Goal: Task Accomplishment & Management: Manage account settings

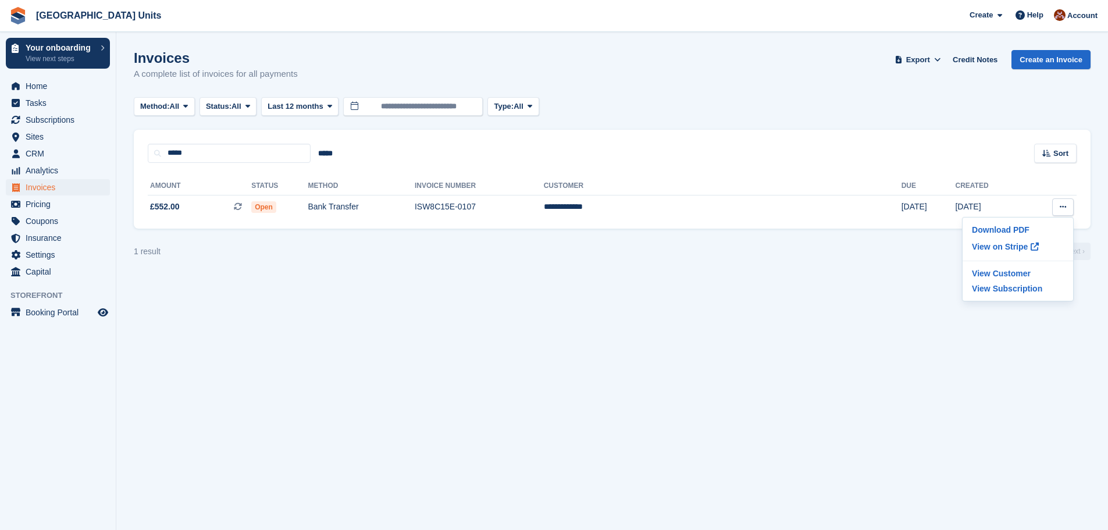
drag, startPoint x: 1094, startPoint y: 47, endPoint x: 1089, endPoint y: 40, distance: 9.1
click at [1094, 47] on section "Invoices A complete list of invoices for all payments Export Export Invoices Ex…" at bounding box center [612, 265] width 992 height 530
click at [1025, 15] on icon at bounding box center [1020, 14] width 9 height 9
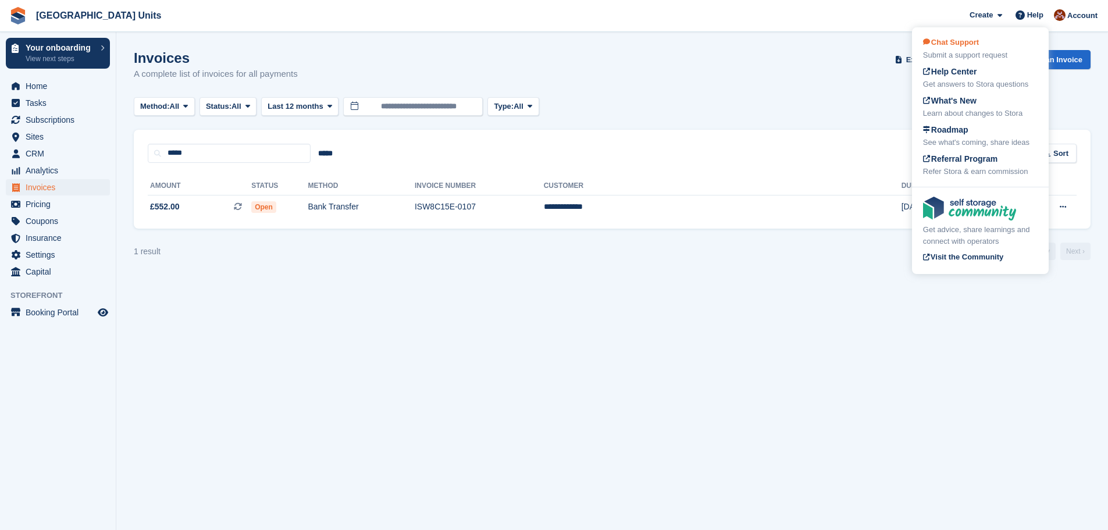
click at [984, 49] on div "Submit a support request" at bounding box center [980, 55] width 115 height 12
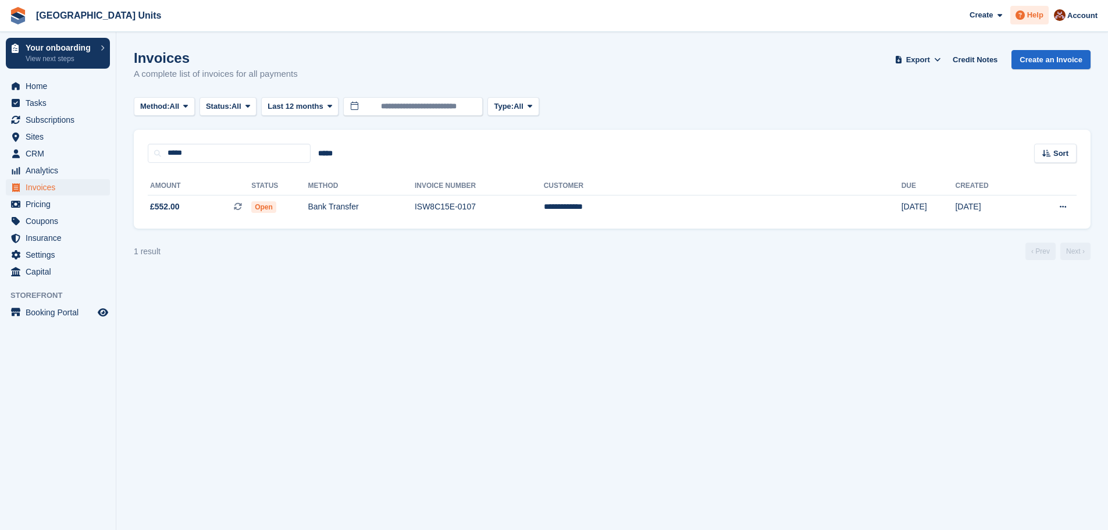
click at [1034, 11] on span "Help" at bounding box center [1035, 15] width 16 height 12
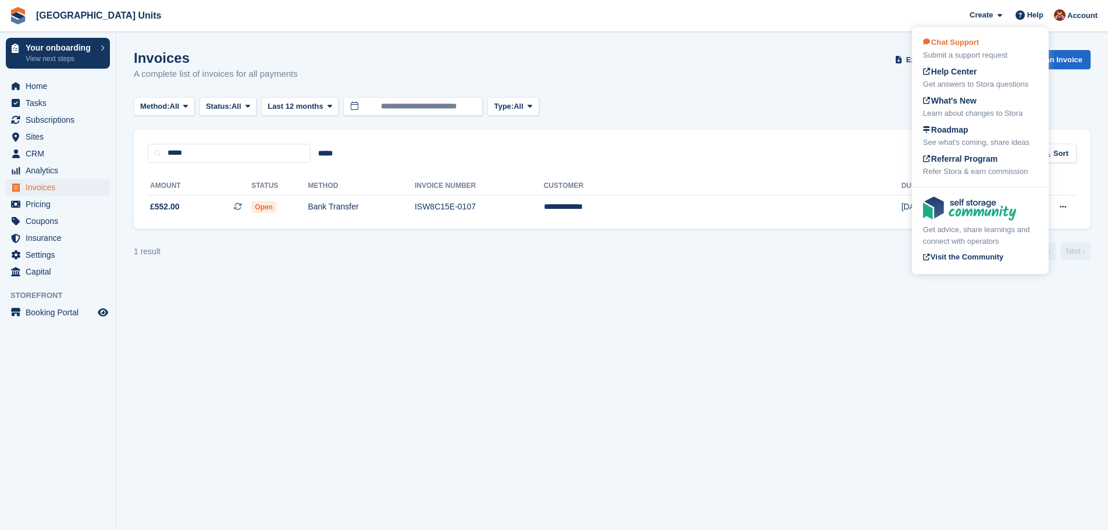
click at [984, 44] on div "Chat Support Submit a support request" at bounding box center [980, 49] width 115 height 24
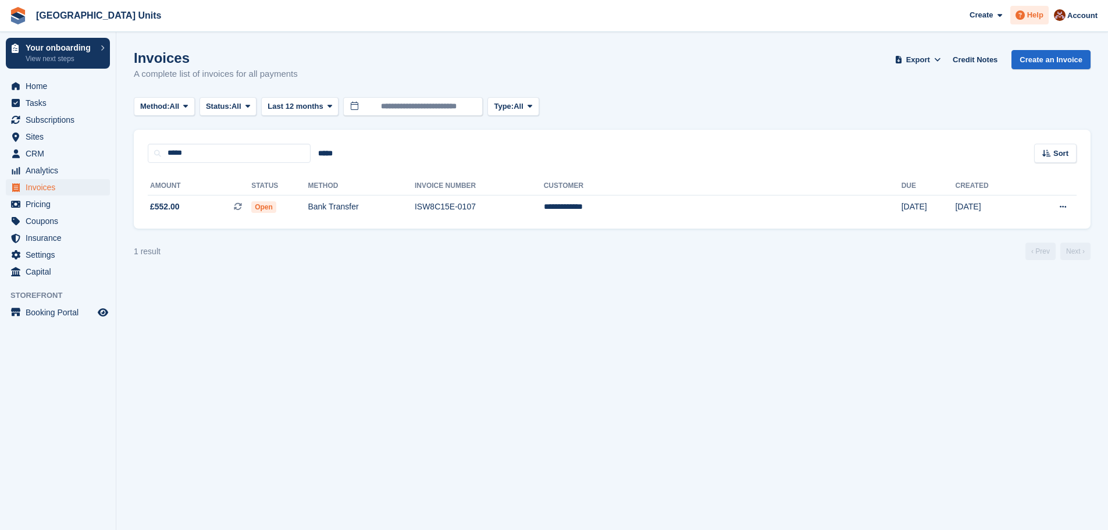
click at [1034, 19] on span "Help" at bounding box center [1035, 15] width 16 height 12
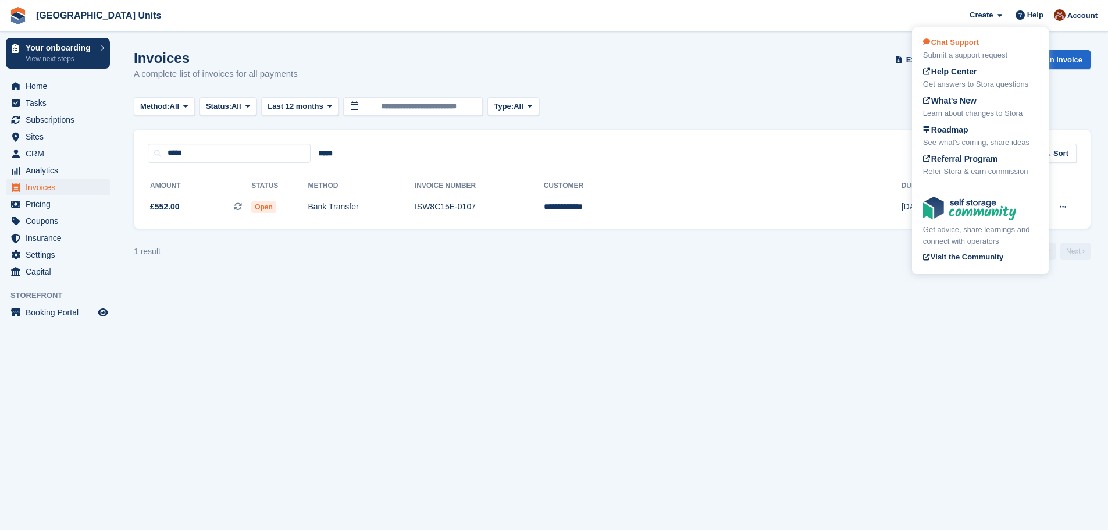
click at [959, 44] on span "Chat Support" at bounding box center [951, 42] width 56 height 9
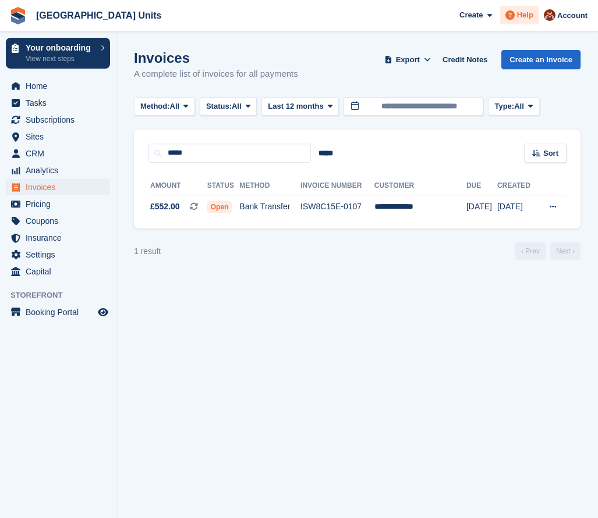
click at [520, 20] on span "Help" at bounding box center [525, 15] width 16 height 12
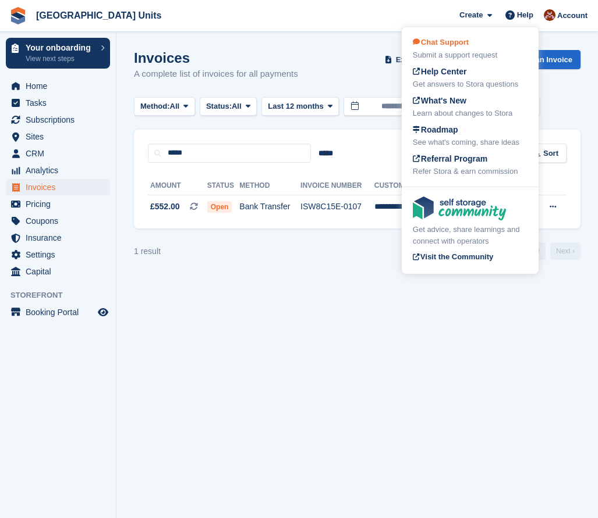
click at [442, 51] on div "Submit a support request" at bounding box center [470, 55] width 115 height 12
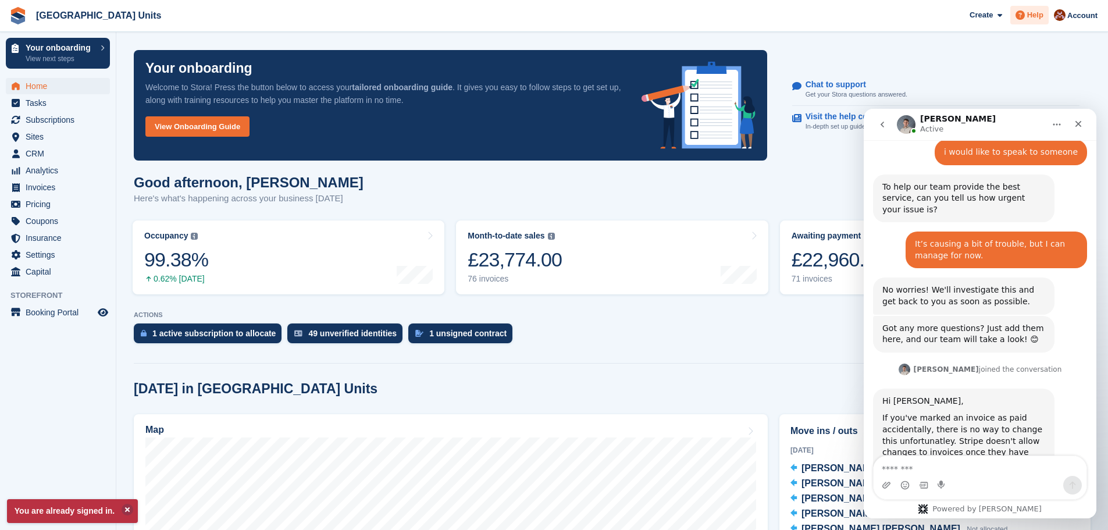
scroll to position [909, 0]
click at [884, 463] on textarea "Message…" at bounding box center [980, 466] width 213 height 20
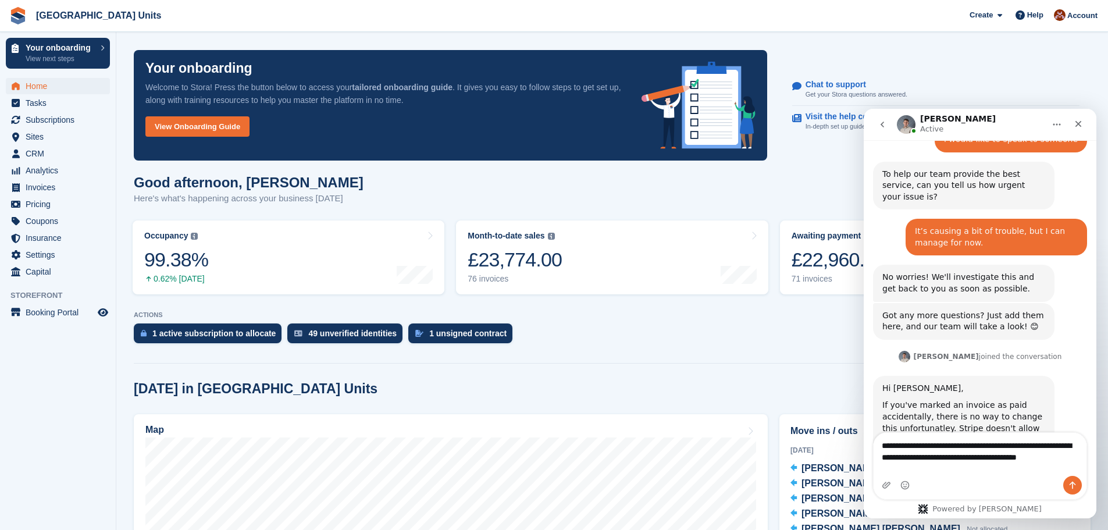
scroll to position [933, 0]
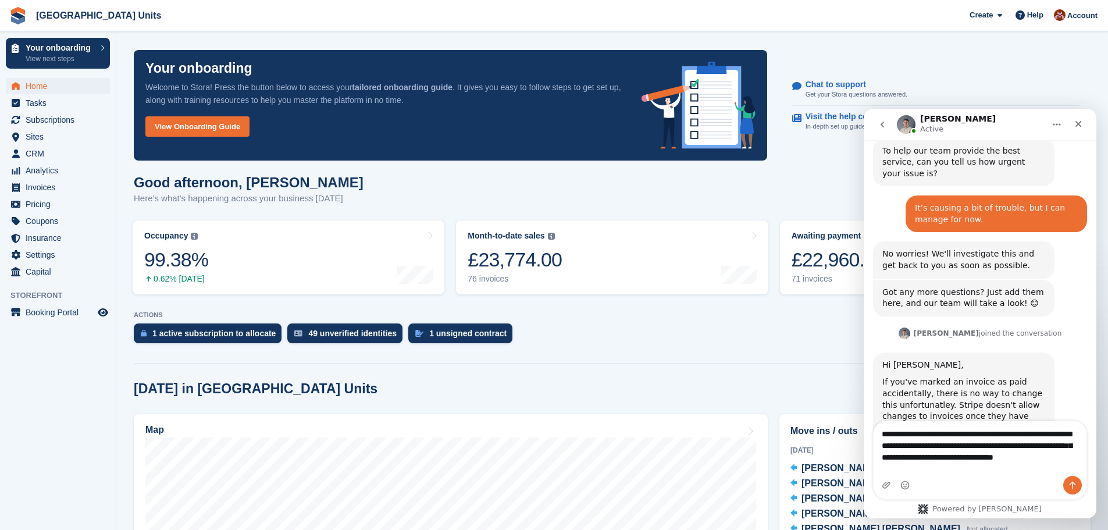
type textarea "**********"
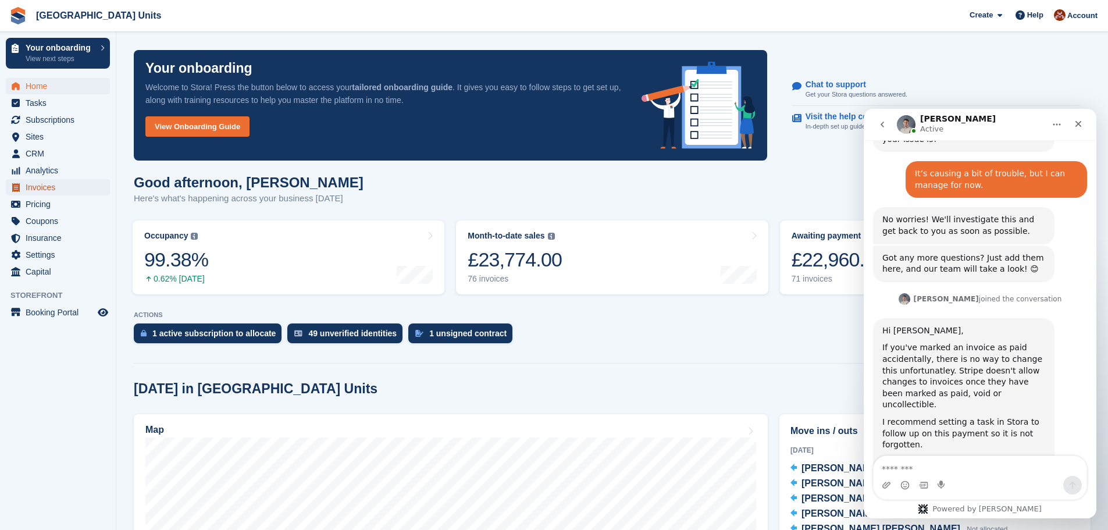
click at [48, 187] on span "Invoices" at bounding box center [61, 187] width 70 height 16
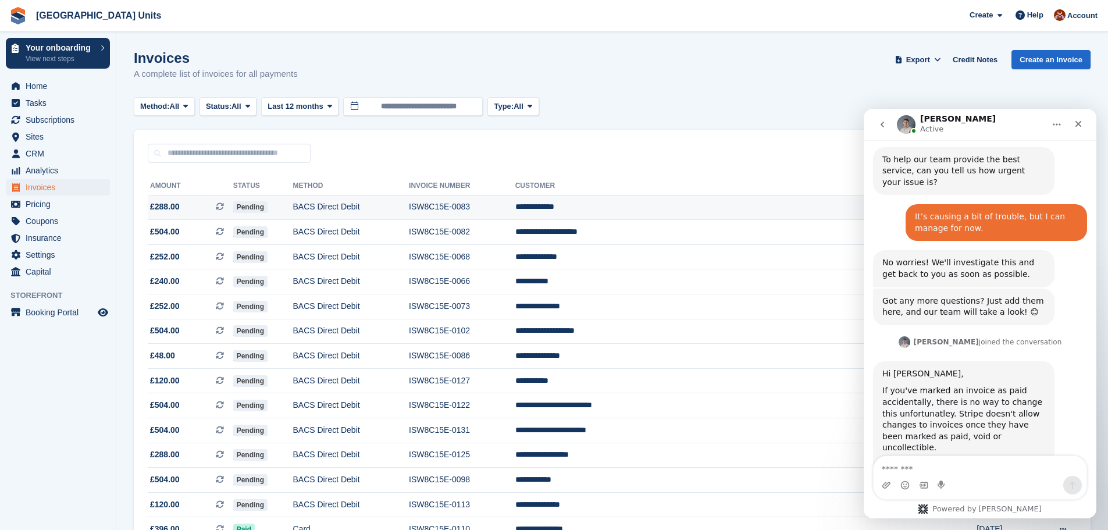
scroll to position [979, 0]
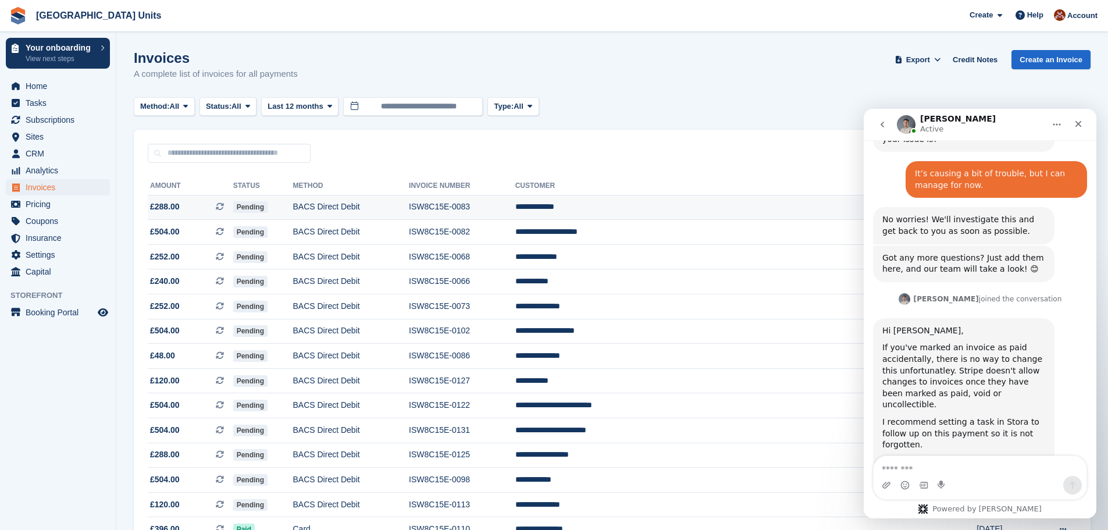
click at [691, 208] on td "**********" at bounding box center [723, 207] width 417 height 25
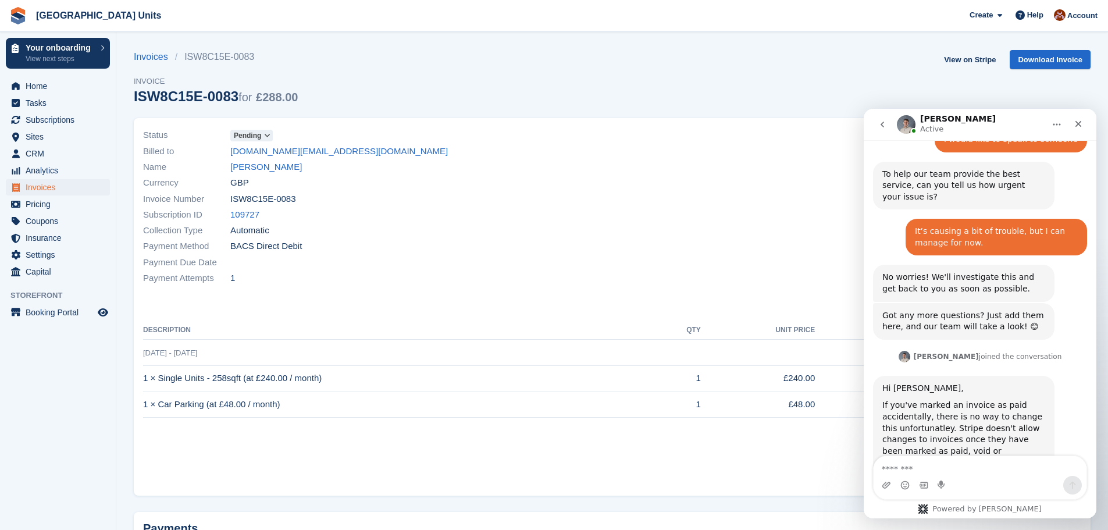
scroll to position [979, 0]
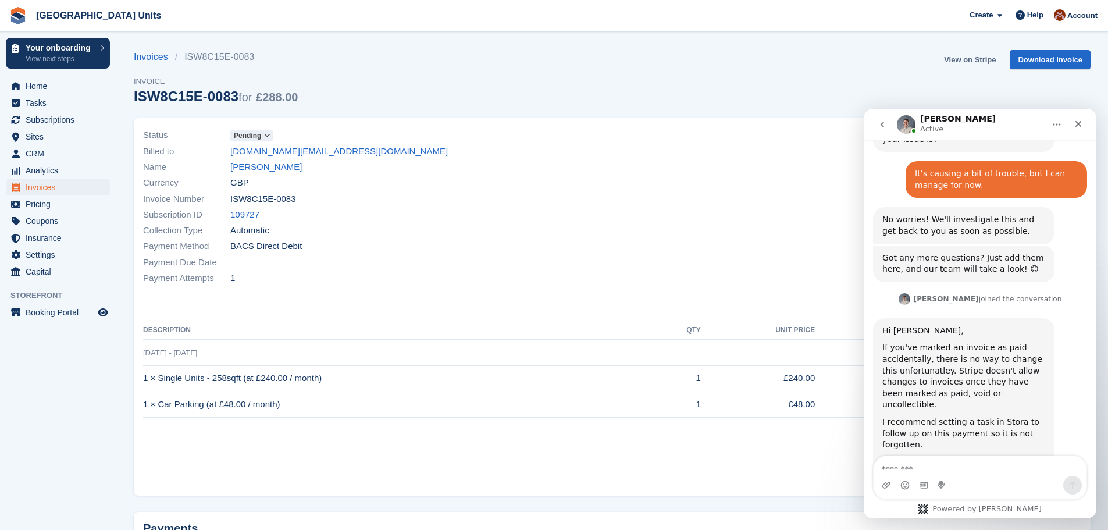
click at [967, 57] on link "View on Stripe" at bounding box center [970, 59] width 61 height 19
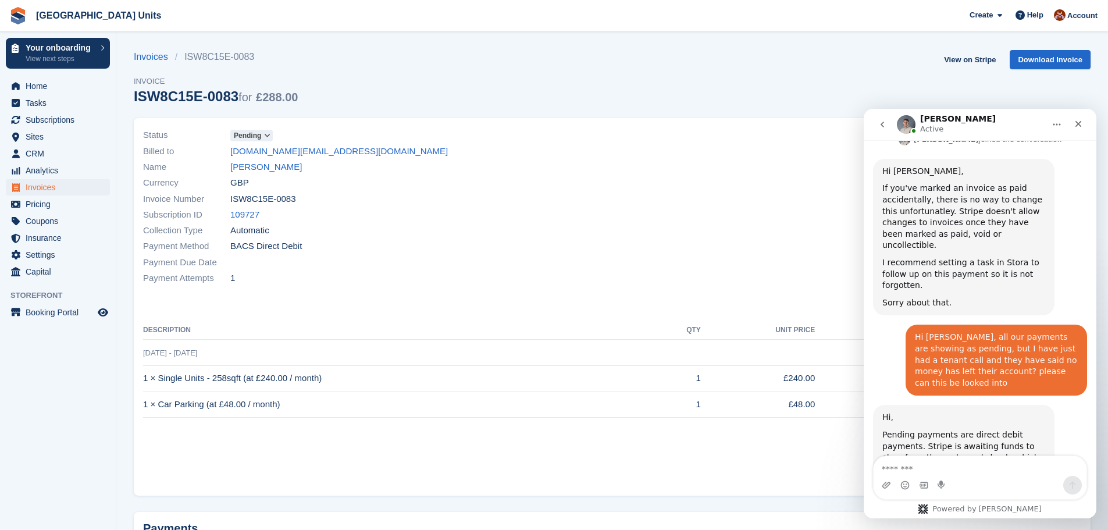
scroll to position [1093, 0]
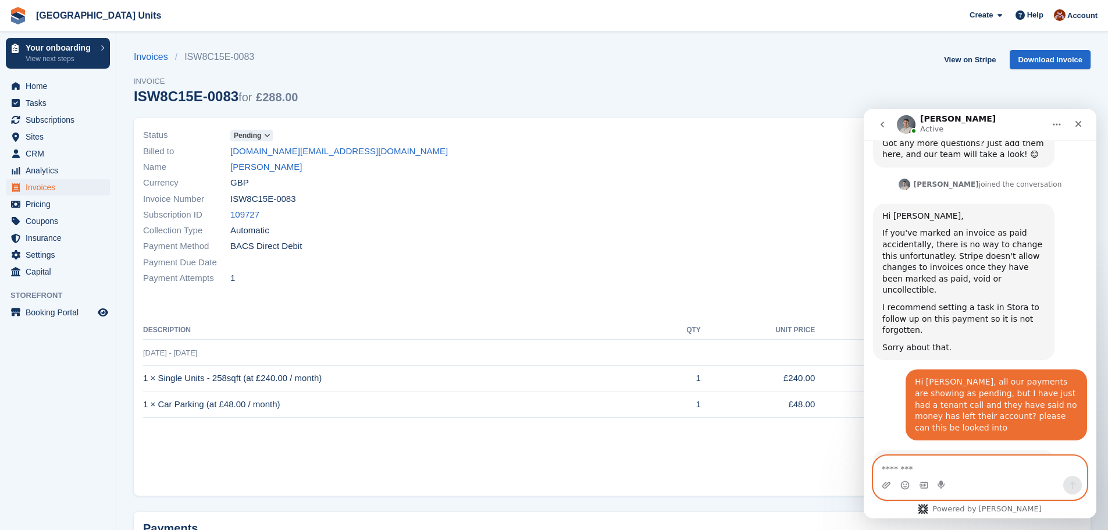
click at [892, 471] on textarea "Message…" at bounding box center [980, 466] width 213 height 20
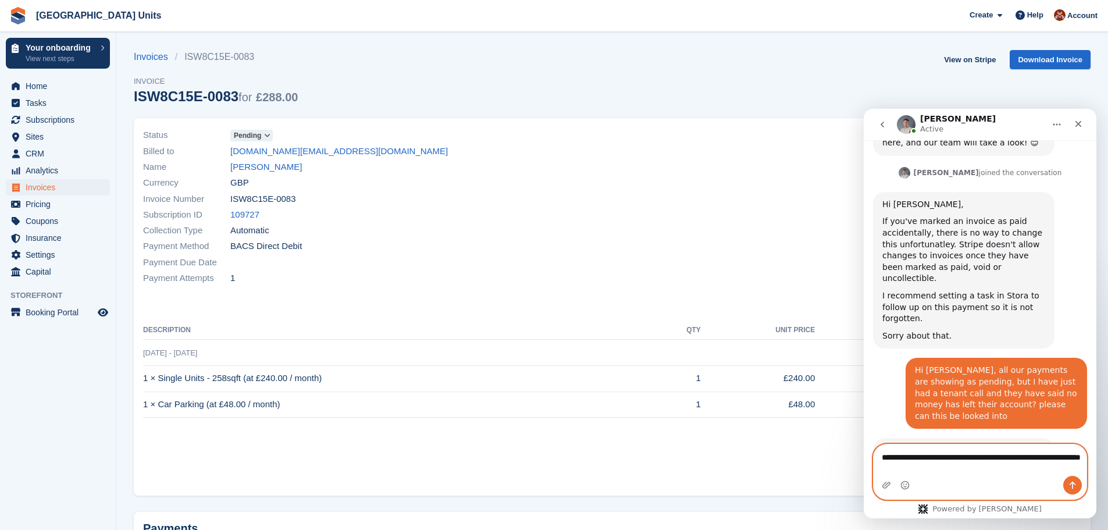
type textarea "**********"
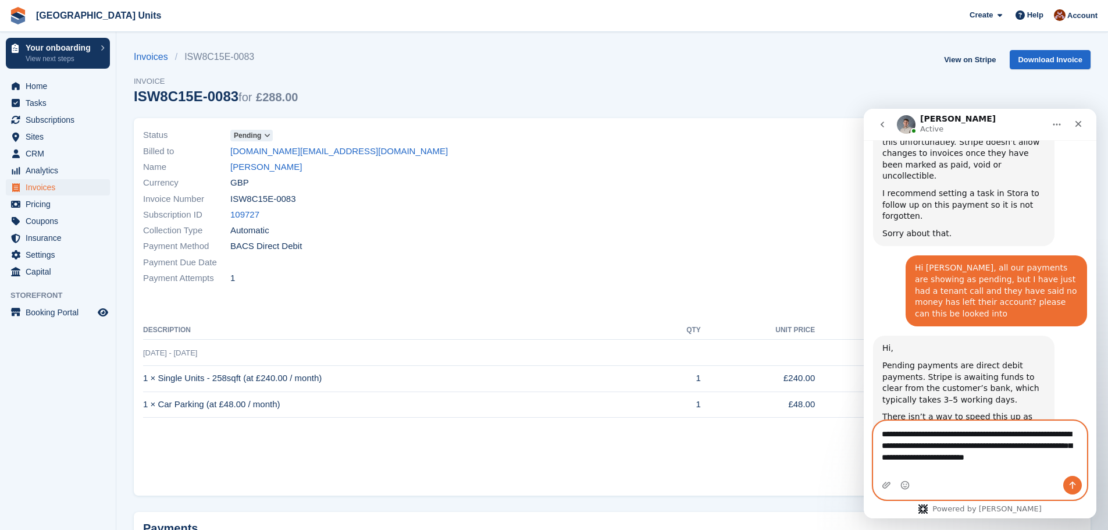
scroll to position [1219, 0]
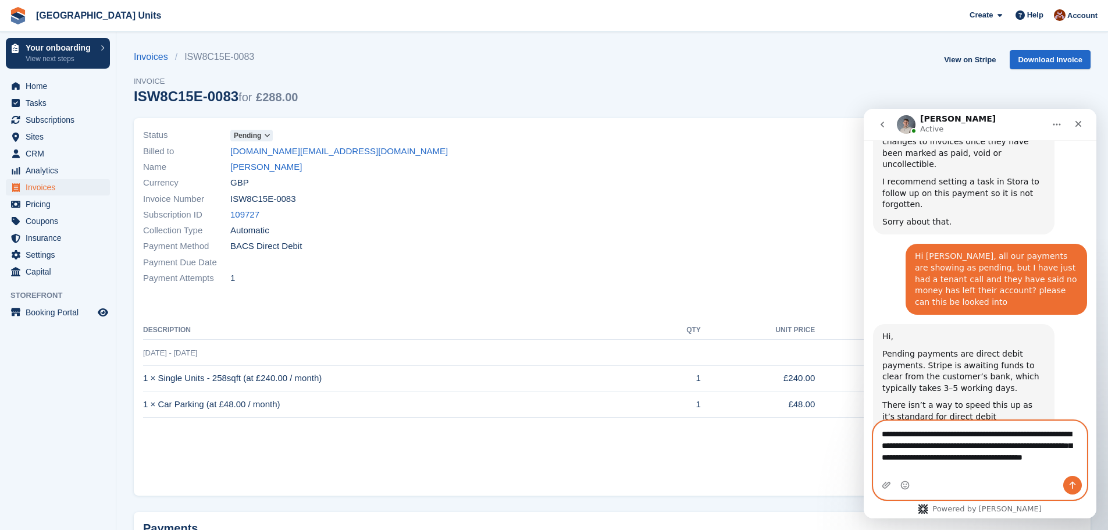
type textarea "**********"
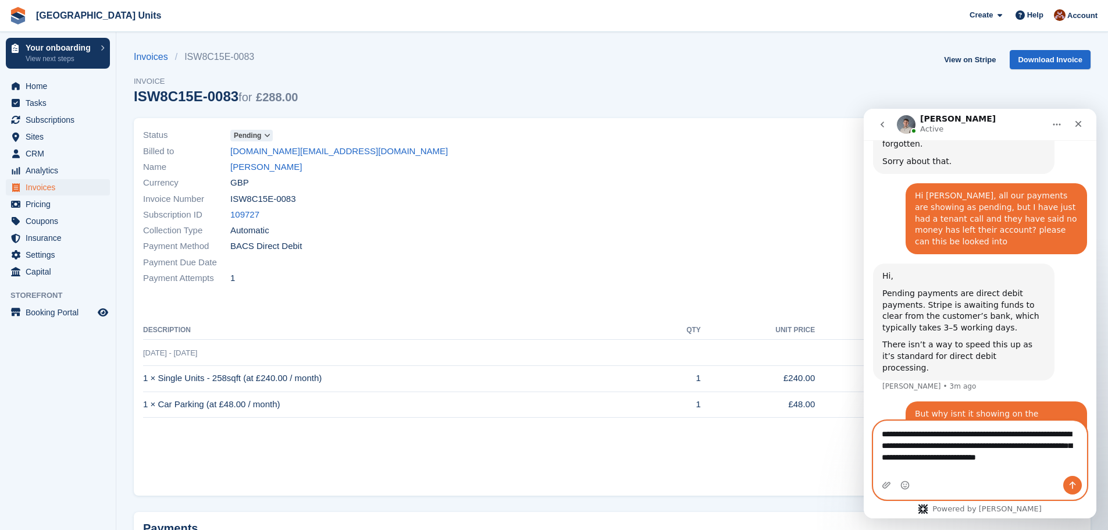
scroll to position [1291, 0]
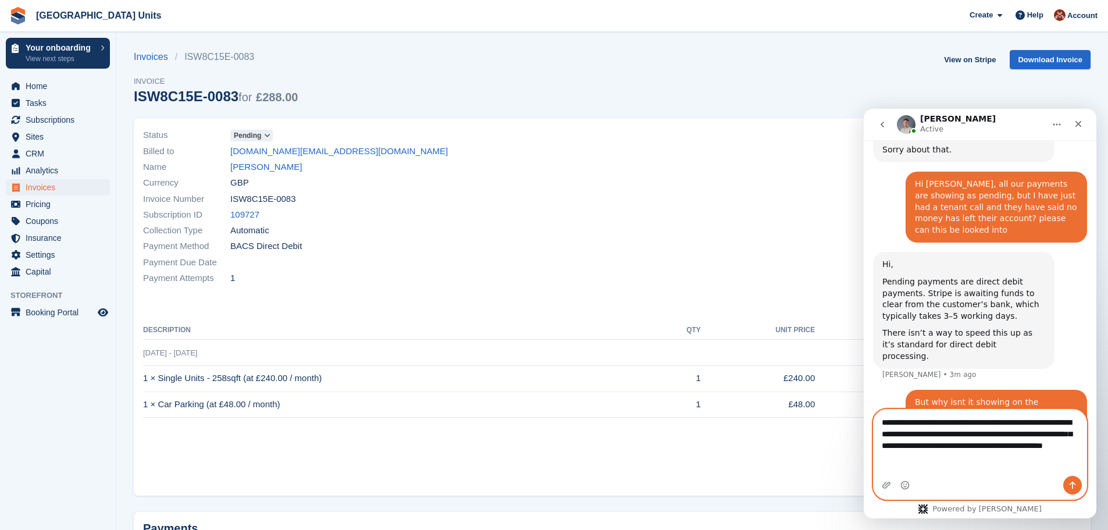
type textarea "**********"
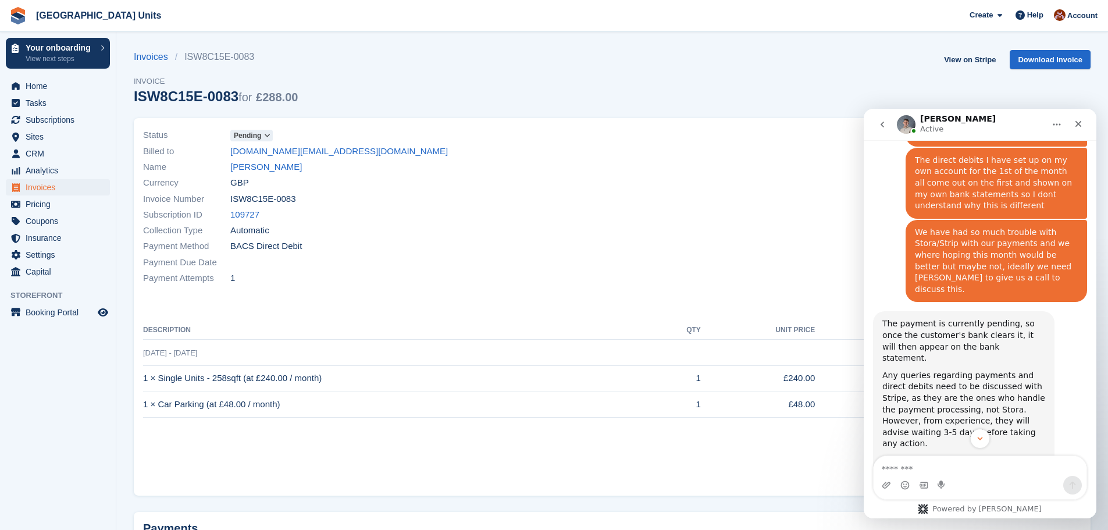
scroll to position [1596, 0]
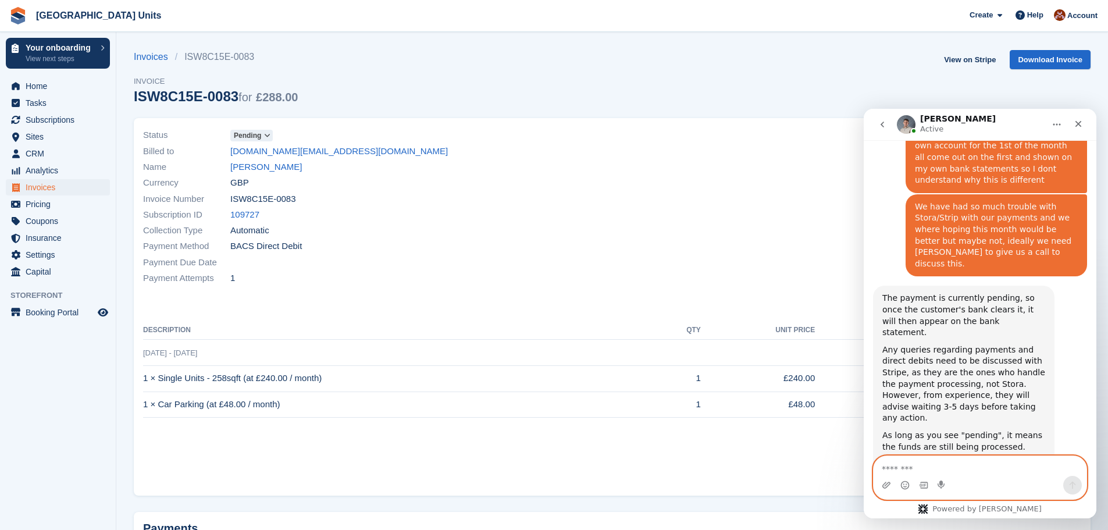
click at [934, 473] on textarea "Message…" at bounding box center [980, 466] width 213 height 20
type textarea "**********"
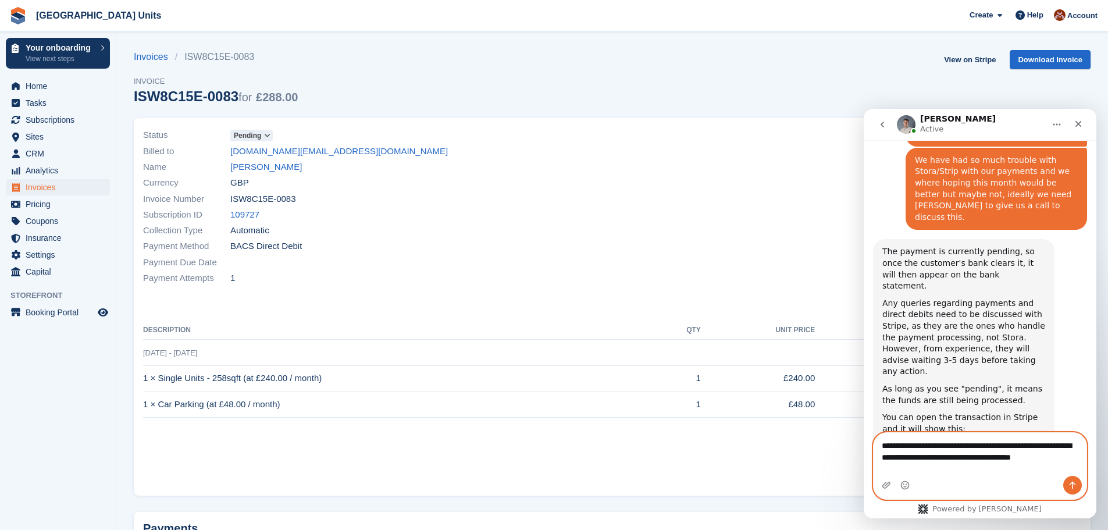
scroll to position [1655, 0]
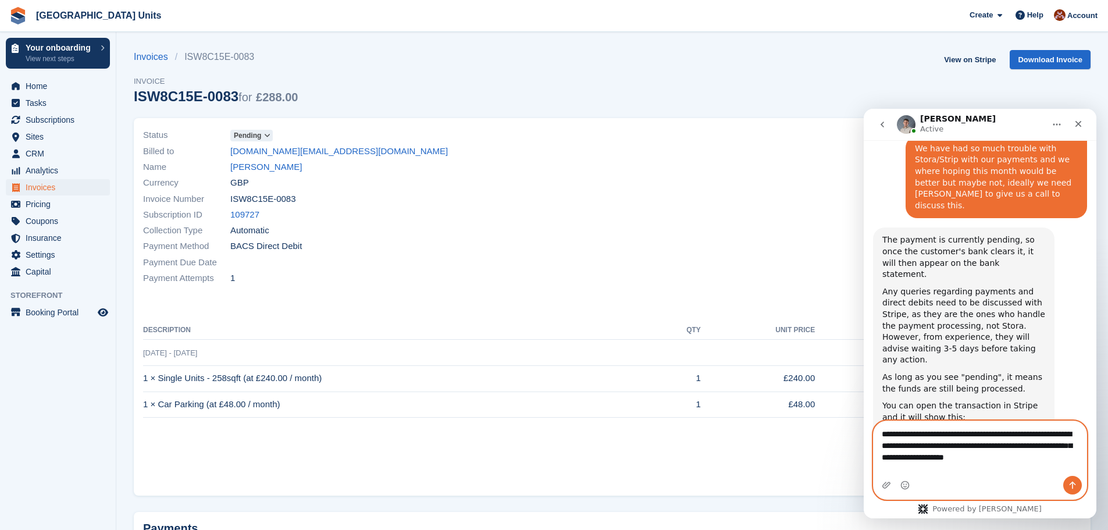
type textarea "**********"
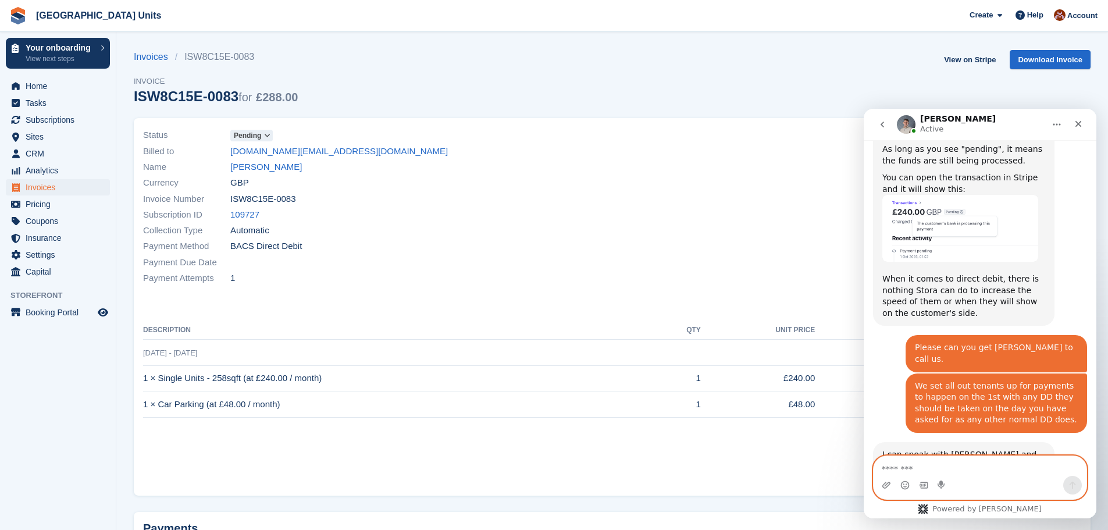
scroll to position [1884, 0]
click at [1005, 467] on textarea "Message…" at bounding box center [980, 466] width 213 height 20
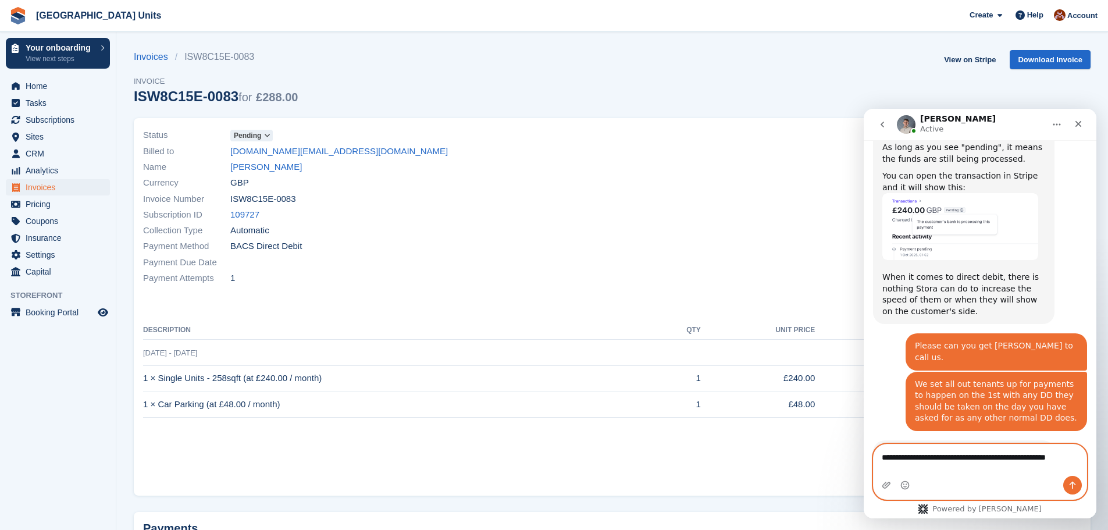
scroll to position [1896, 0]
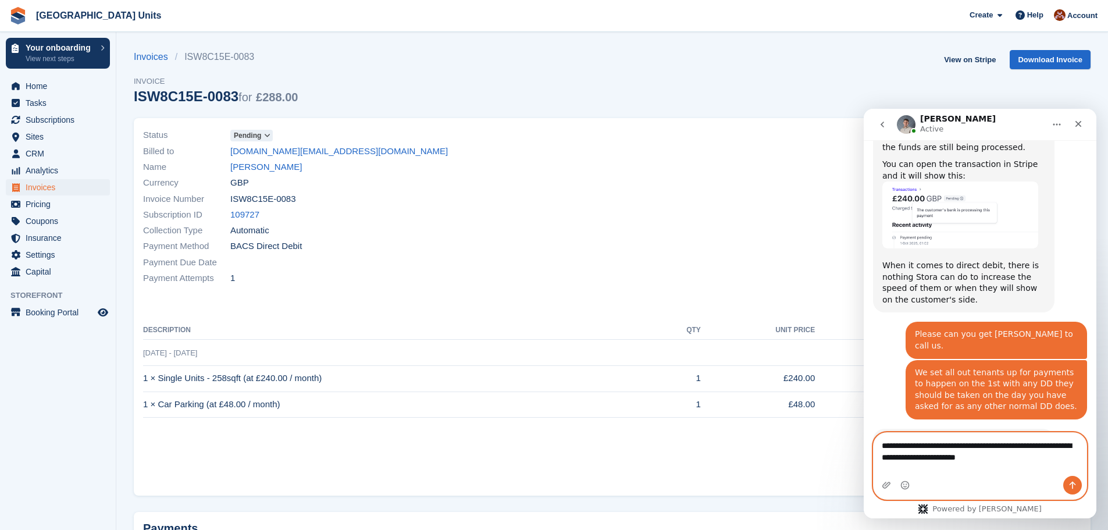
type textarea "**********"
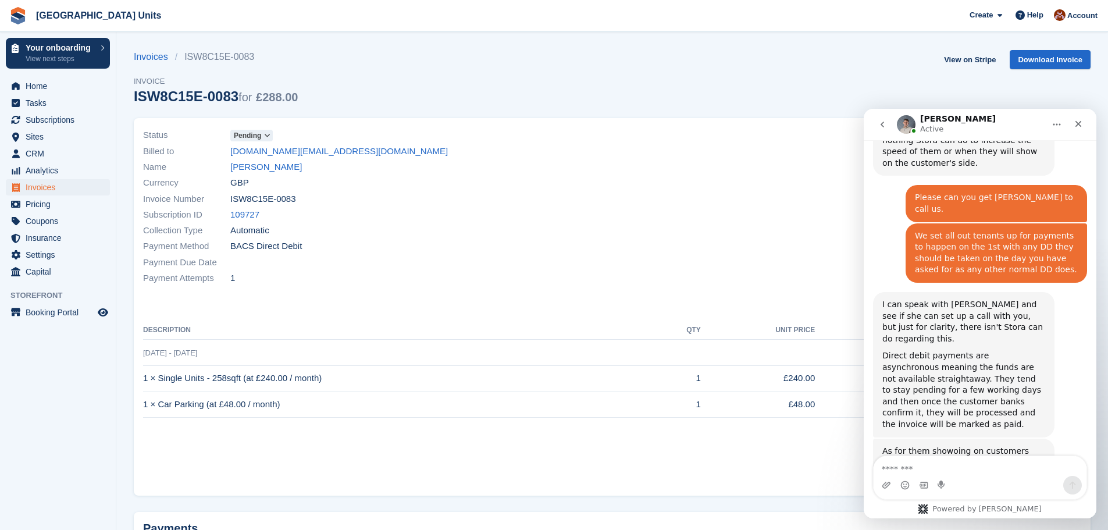
scroll to position [1988, 0]
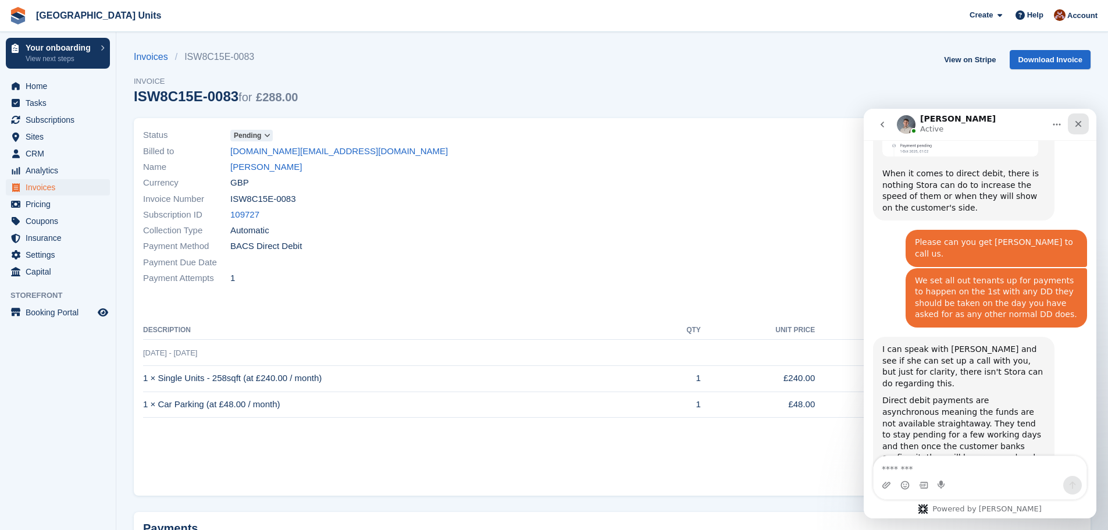
click at [1082, 123] on icon "Close" at bounding box center [1078, 123] width 9 height 9
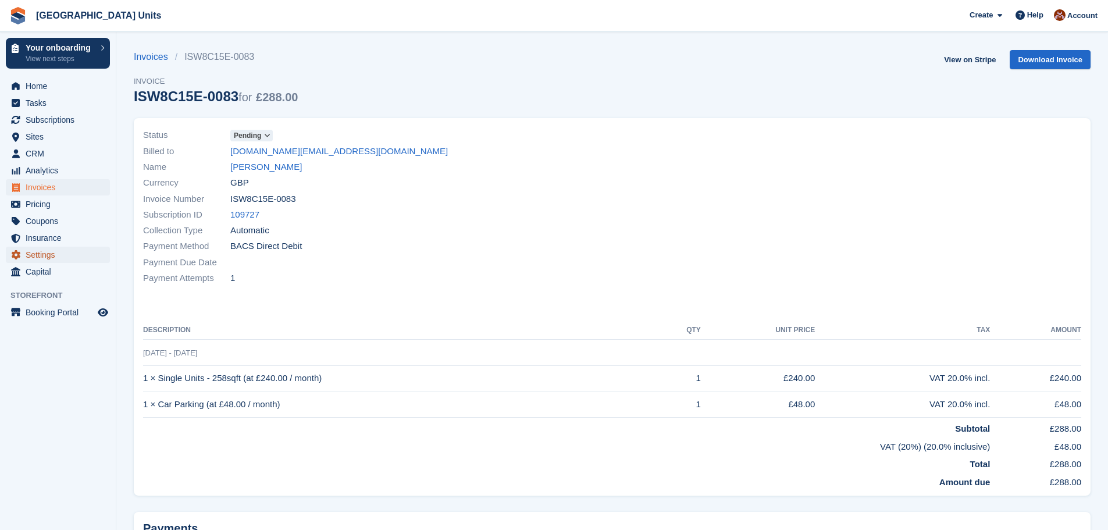
click at [41, 253] on span "Settings" at bounding box center [61, 255] width 70 height 16
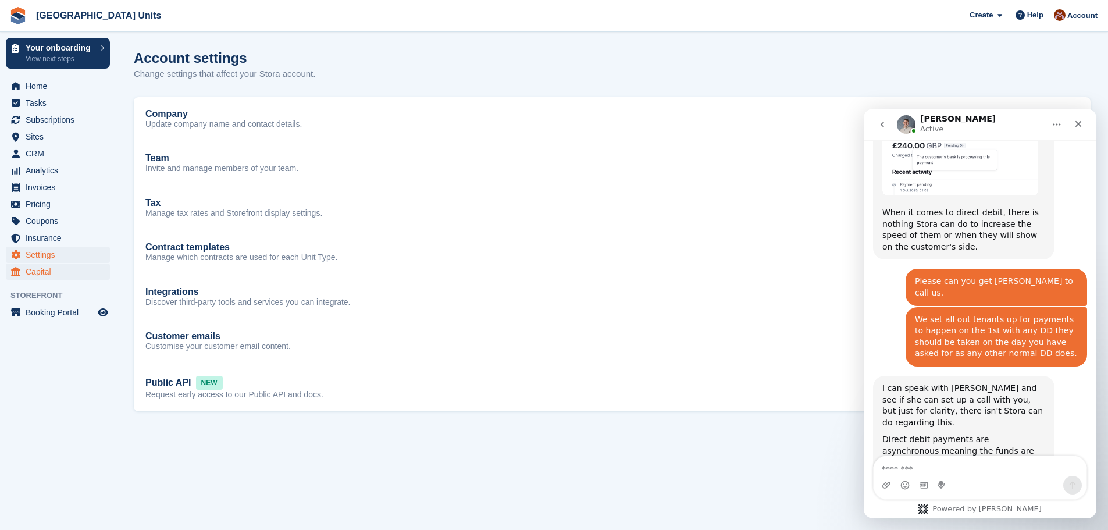
scroll to position [1988, 0]
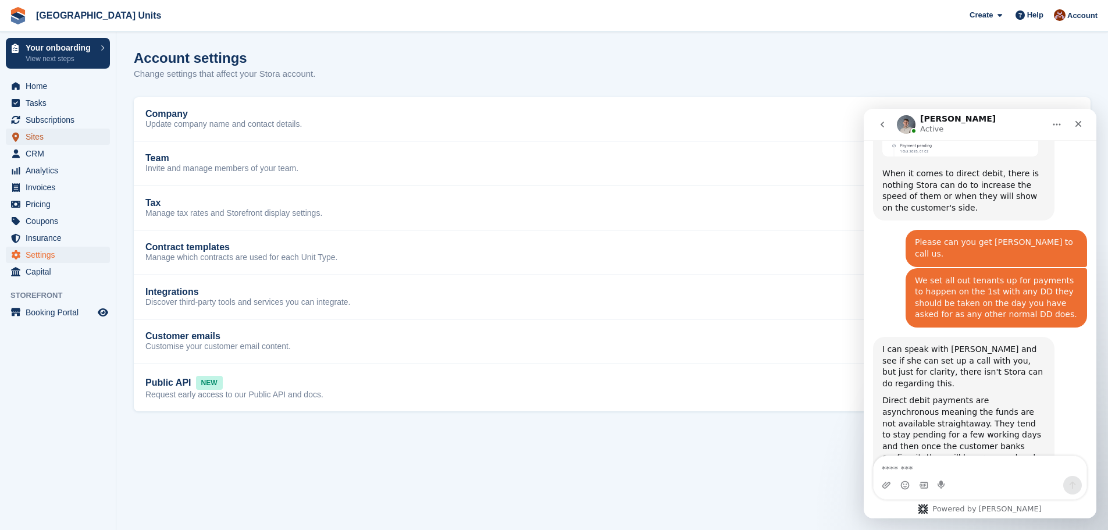
click at [42, 133] on span "Sites" at bounding box center [61, 137] width 70 height 16
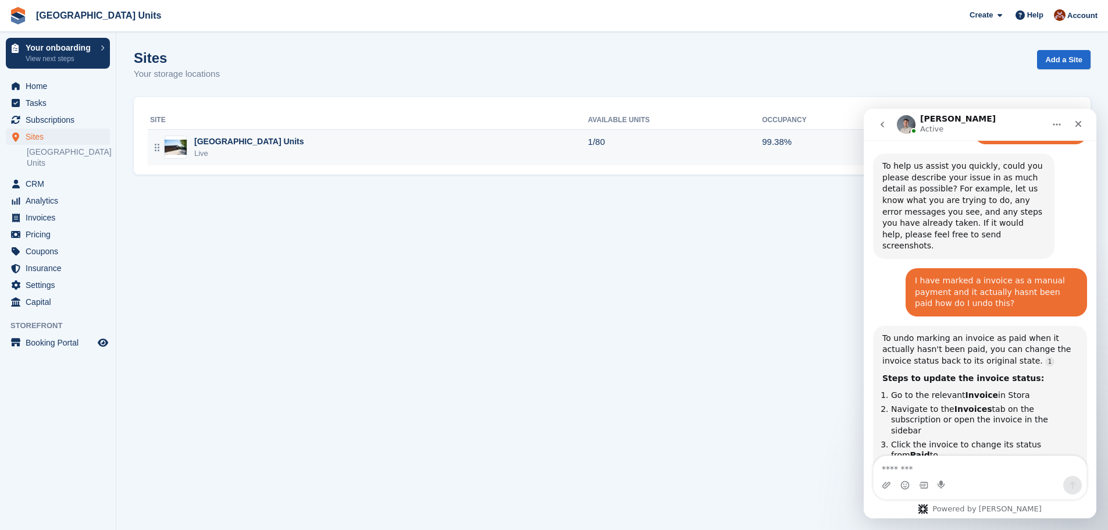
click at [254, 139] on div "[GEOGRAPHIC_DATA] Units" at bounding box center [248, 142] width 109 height 12
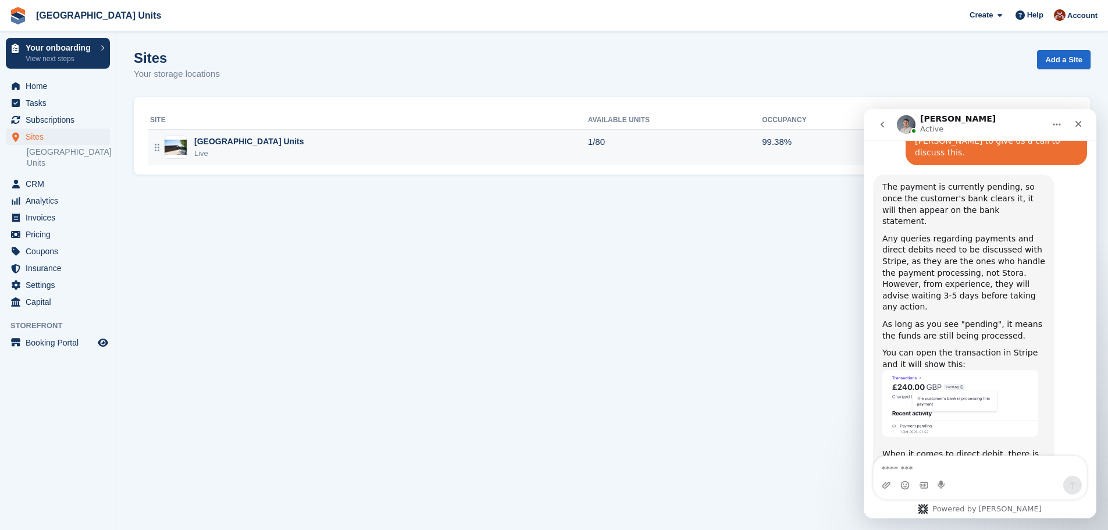
scroll to position [1850, 0]
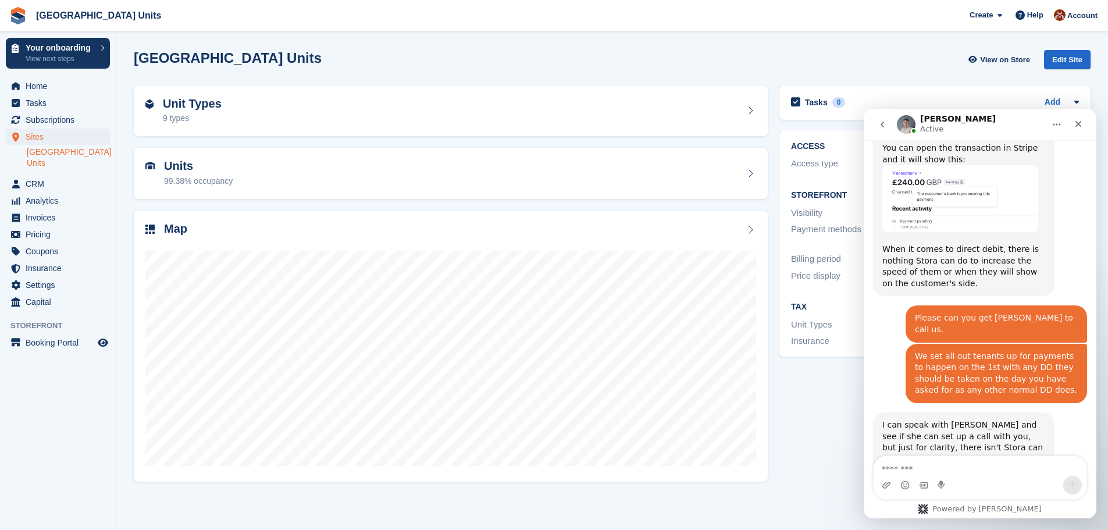
scroll to position [1988, 0]
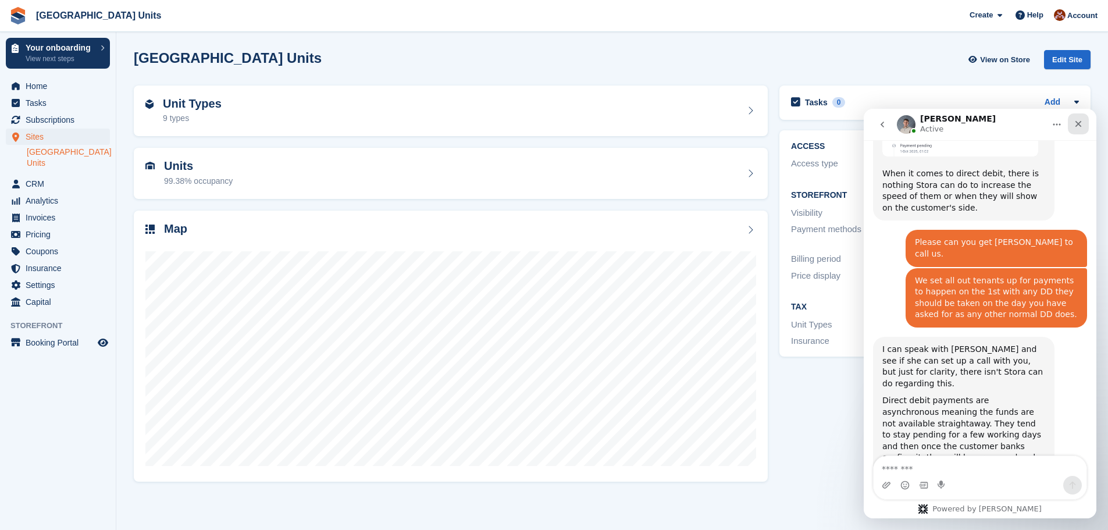
click at [1078, 122] on icon "Close" at bounding box center [1078, 123] width 9 height 9
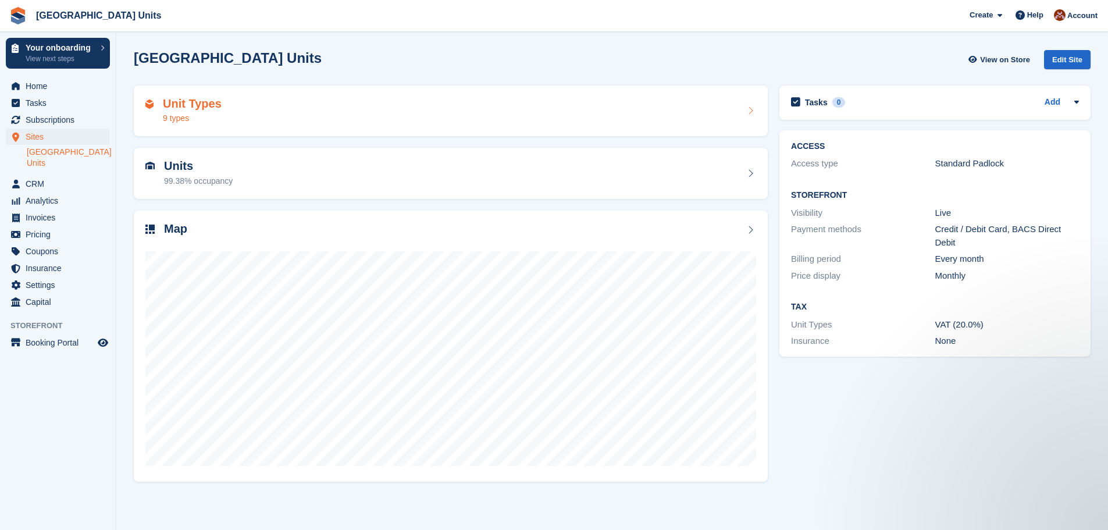
click at [205, 108] on h2 "Unit Types" at bounding box center [192, 103] width 59 height 13
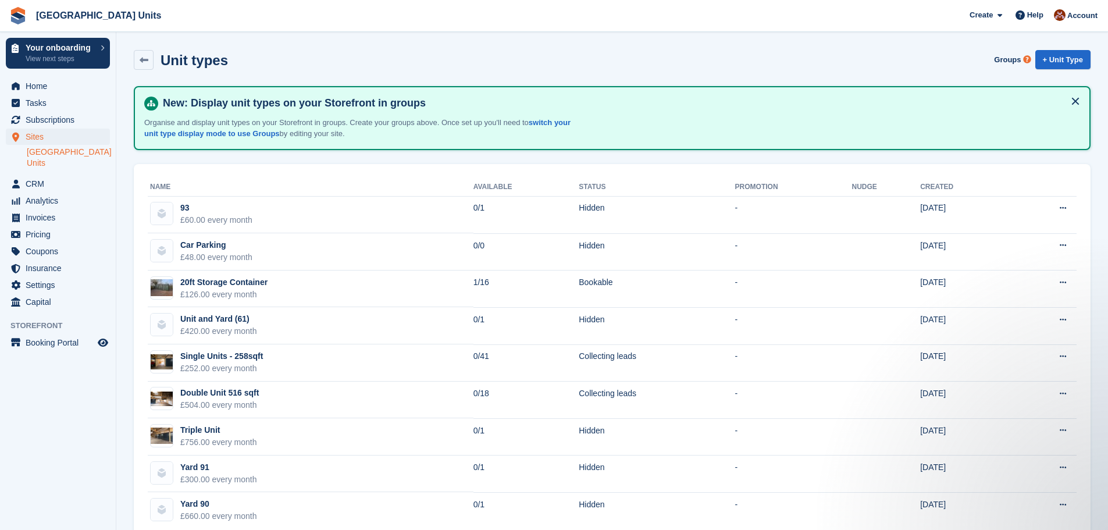
click at [1073, 101] on button at bounding box center [1075, 101] width 19 height 19
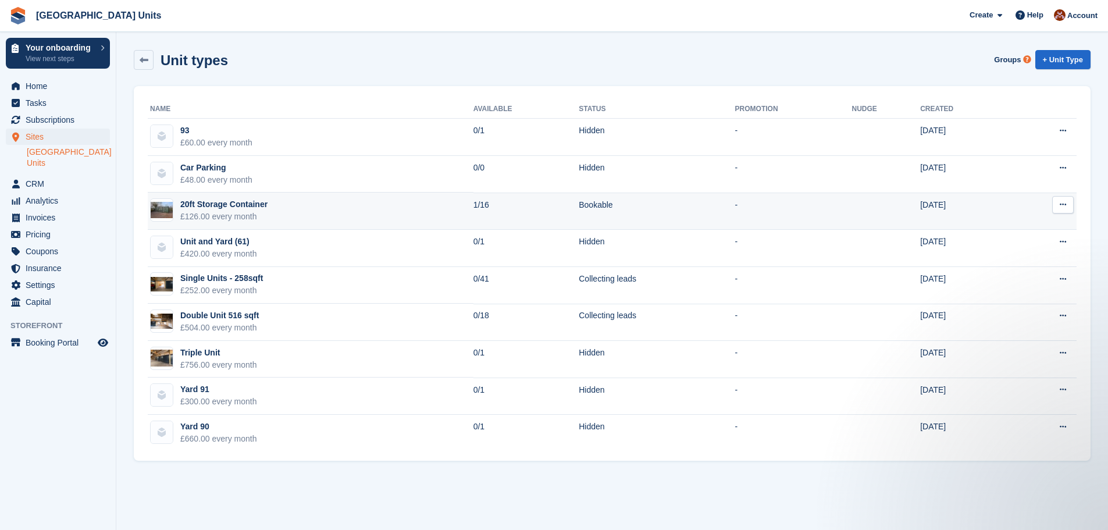
click at [243, 204] on div "20ft Storage Container" at bounding box center [223, 204] width 87 height 12
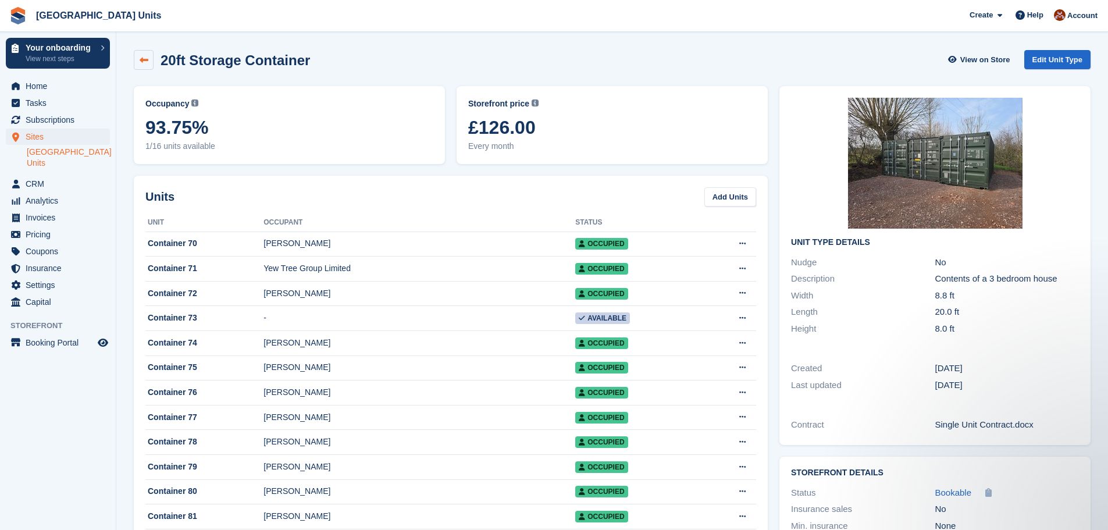
click at [140, 63] on icon at bounding box center [144, 60] width 9 height 9
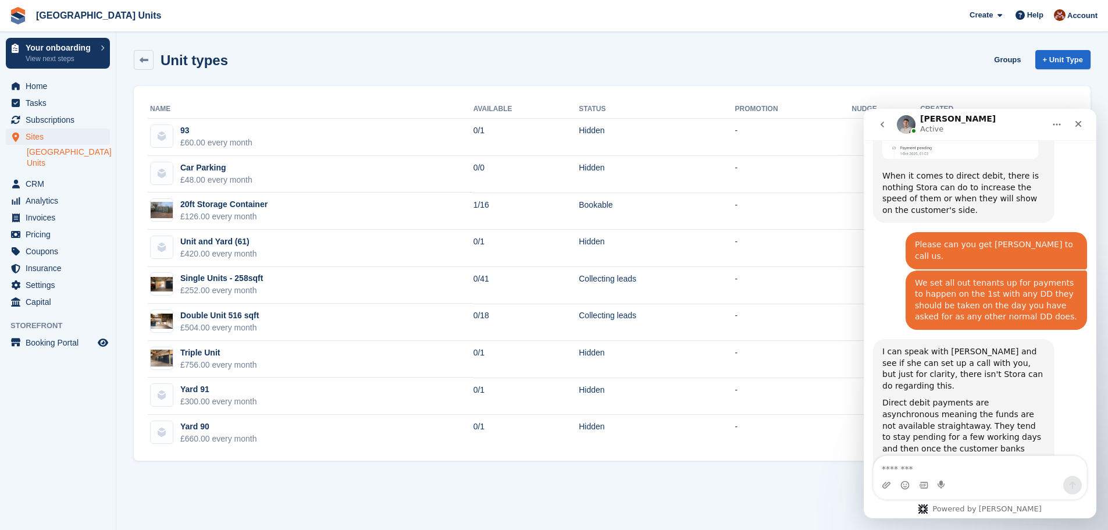
scroll to position [1988, 0]
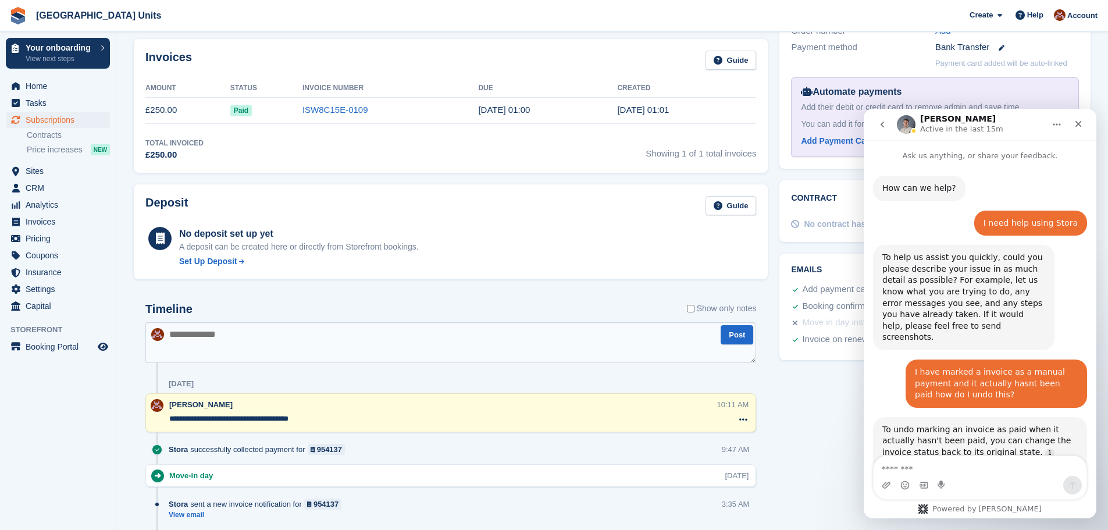
scroll to position [1988, 0]
